Goal: Navigation & Orientation: Find specific page/section

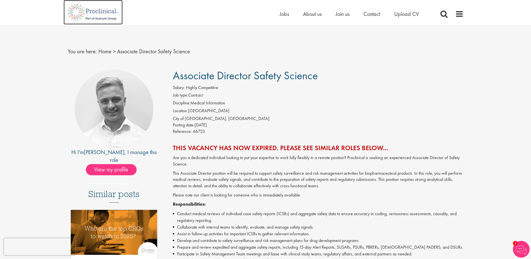
click at [105, 9] on img at bounding box center [93, 12] width 59 height 25
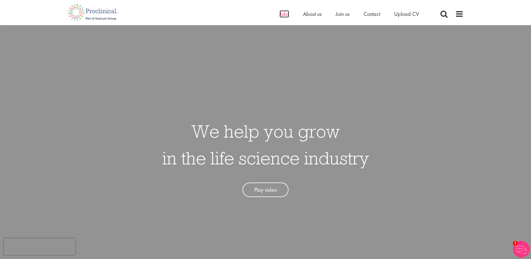
click at [284, 15] on span "Jobs" at bounding box center [284, 13] width 9 height 7
